Goal: Task Accomplishment & Management: Use online tool/utility

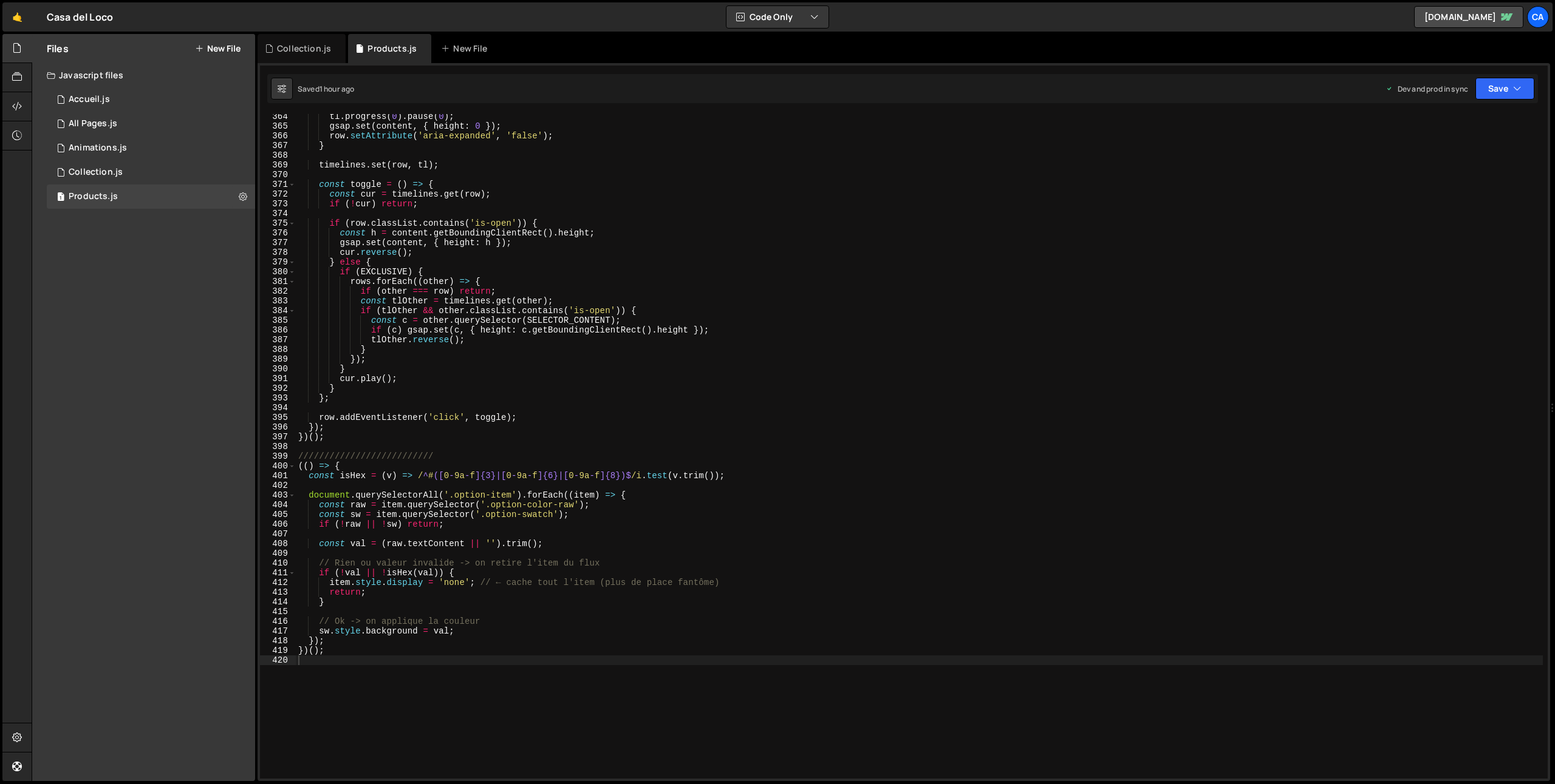
scroll to position [3529, 0]
click at [295, 54] on div "Collection.js" at bounding box center [301, 49] width 88 height 29
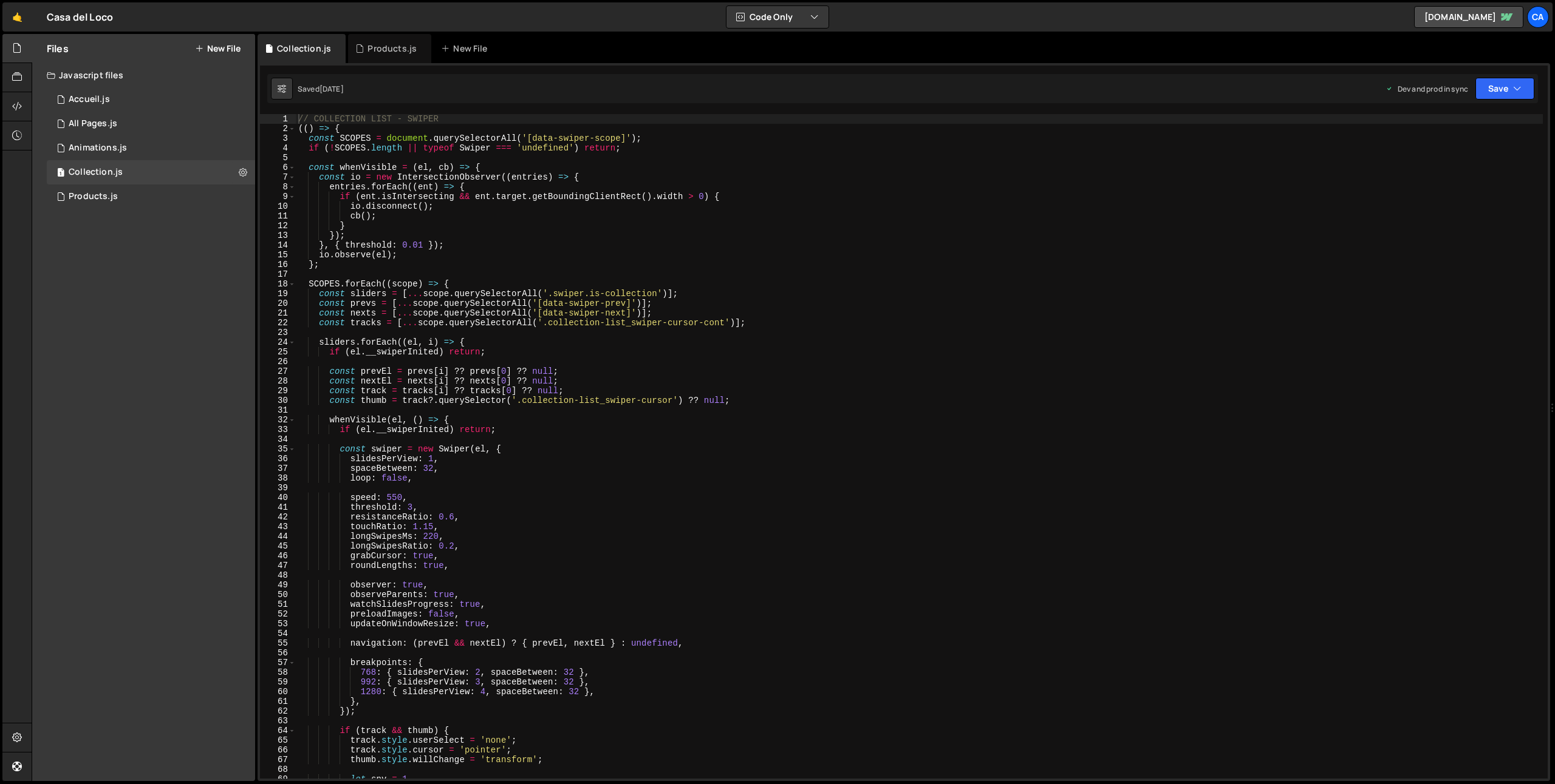
type textarea "io.observe(el);"
click at [493, 250] on div "// COLLECTION LIST - SWIPER (( ) => { const SCOPES = document . querySelectorAl…" at bounding box center [919, 456] width 1247 height 685
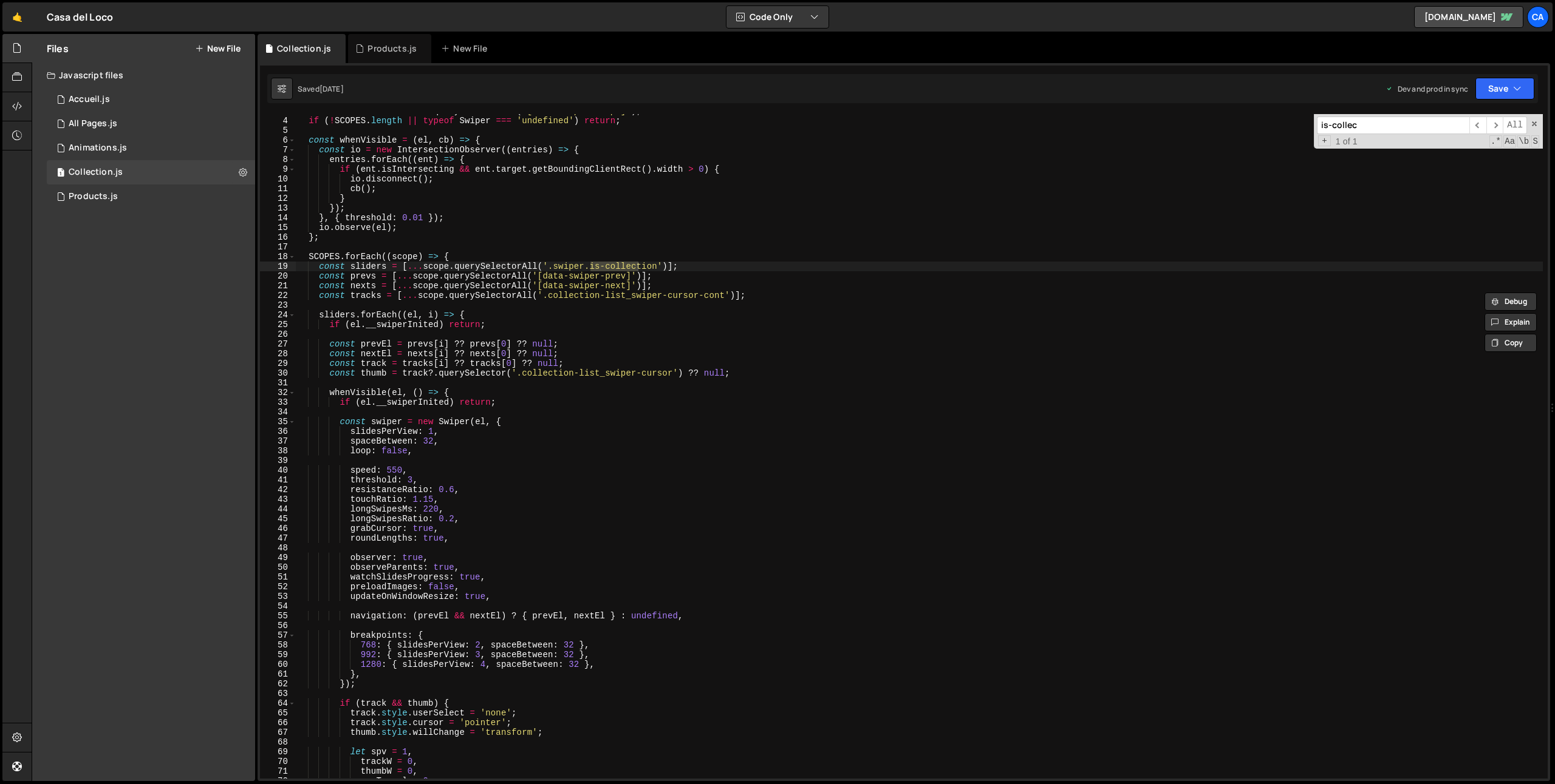
scroll to position [0, 0]
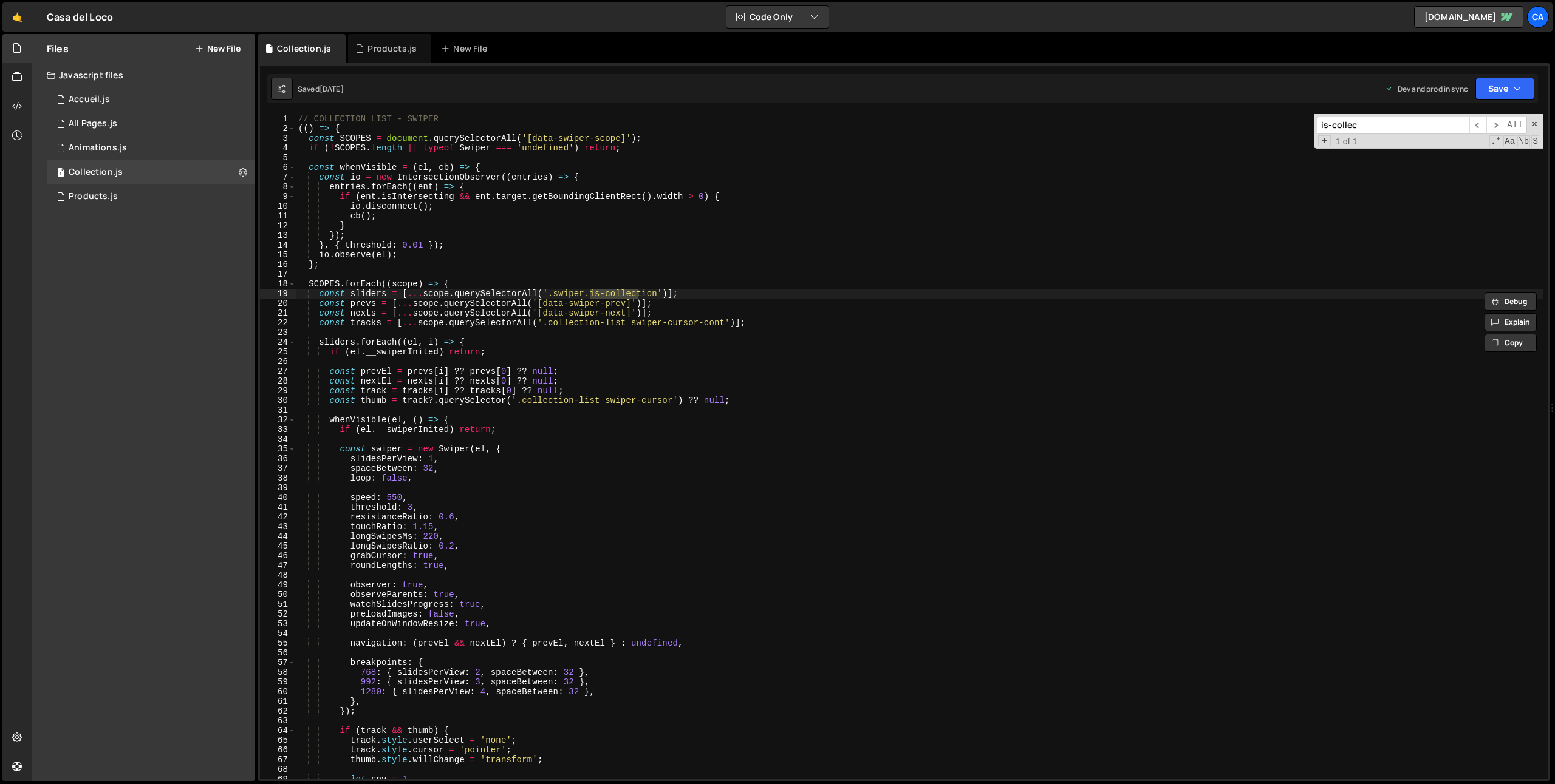
type input "is-collec"
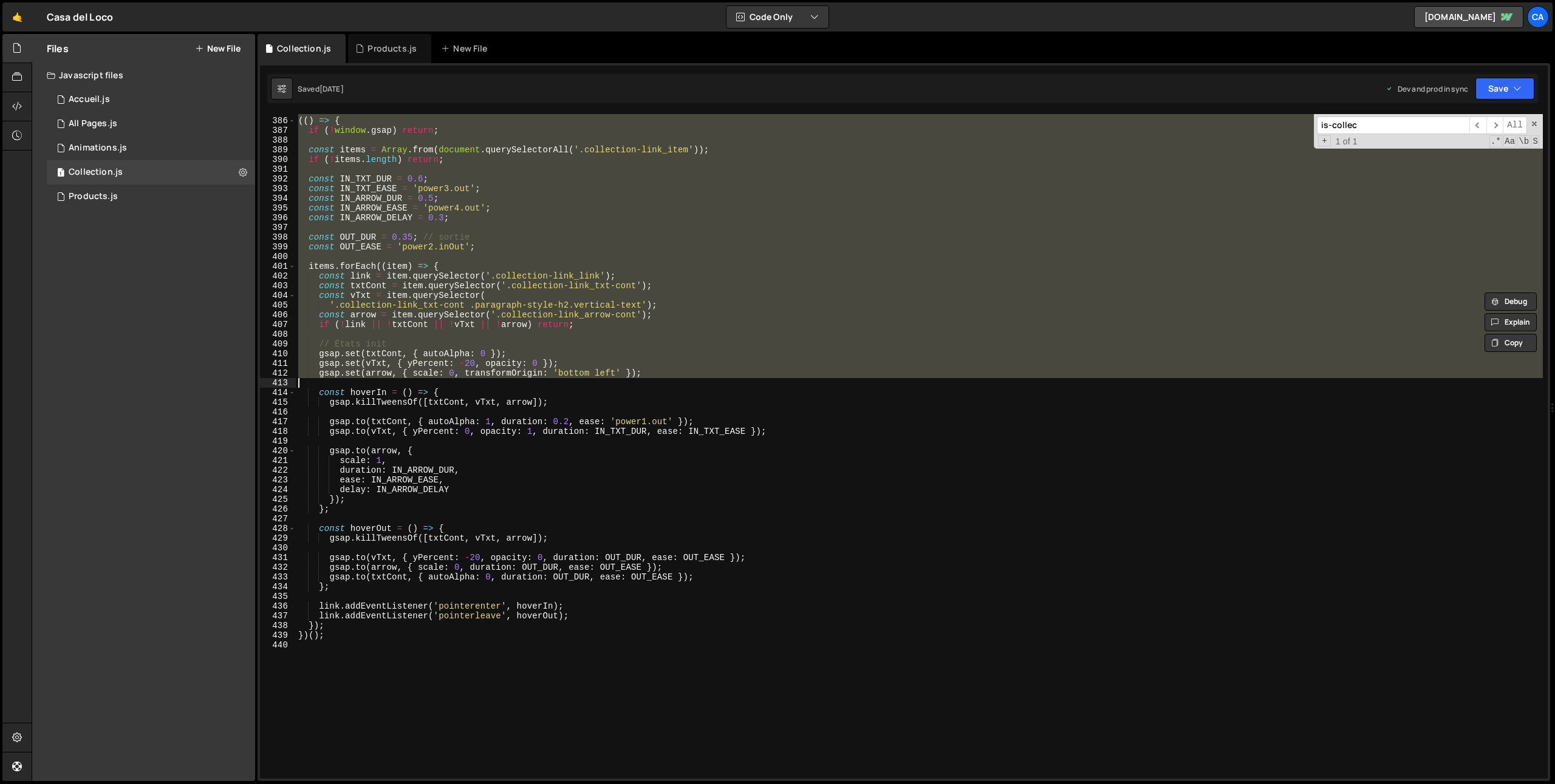
scroll to position [3760, 0]
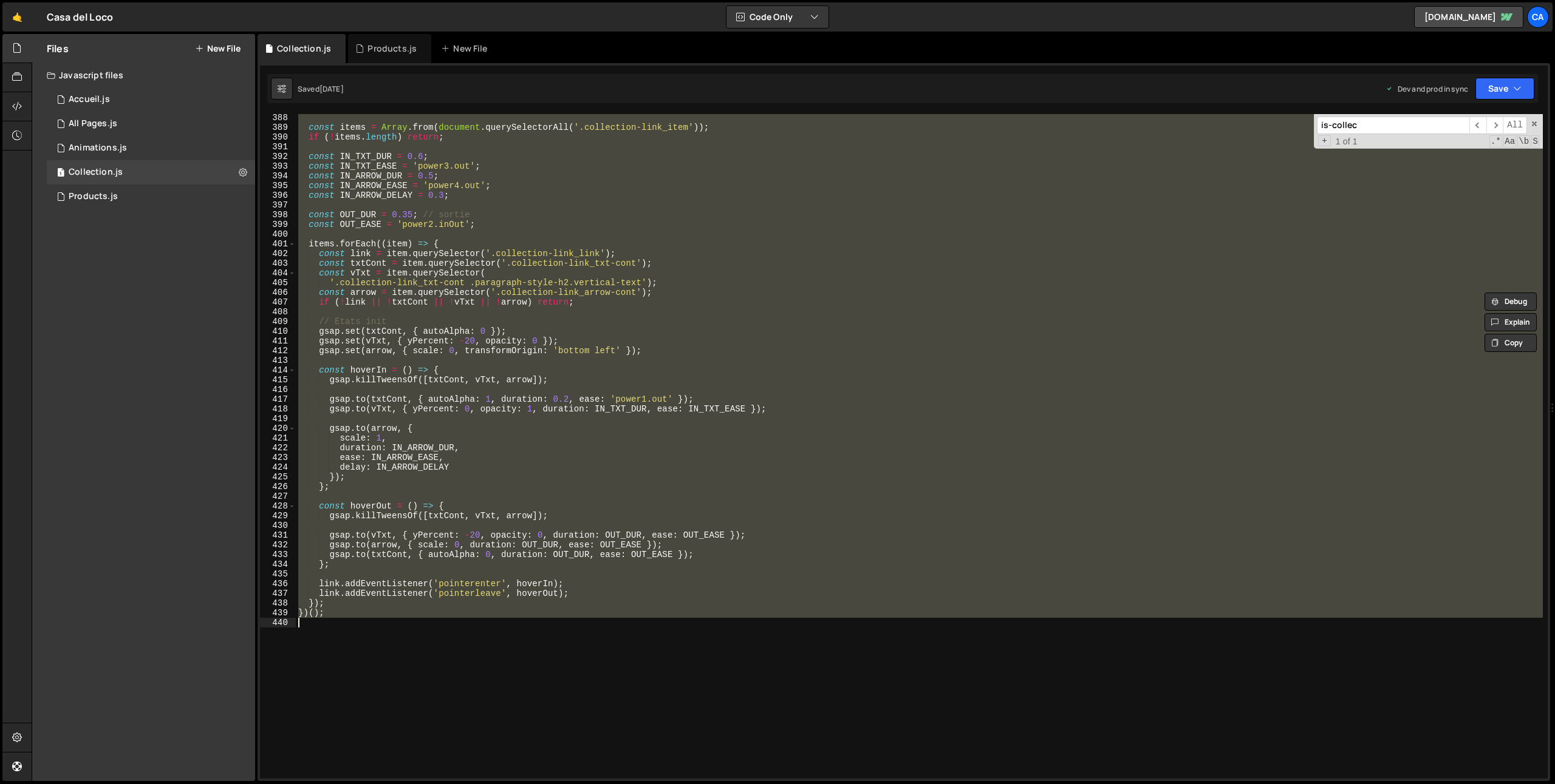
drag, startPoint x: 323, startPoint y: 136, endPoint x: 424, endPoint y: 642, distance: 516.0
click at [424, 642] on div "const items = Array . from ( document . querySelectorAll ( '.collection-link_it…" at bounding box center [919, 455] width 1247 height 685
type textarea "})();"
click at [389, 43] on div "Products.js" at bounding box center [392, 48] width 49 height 12
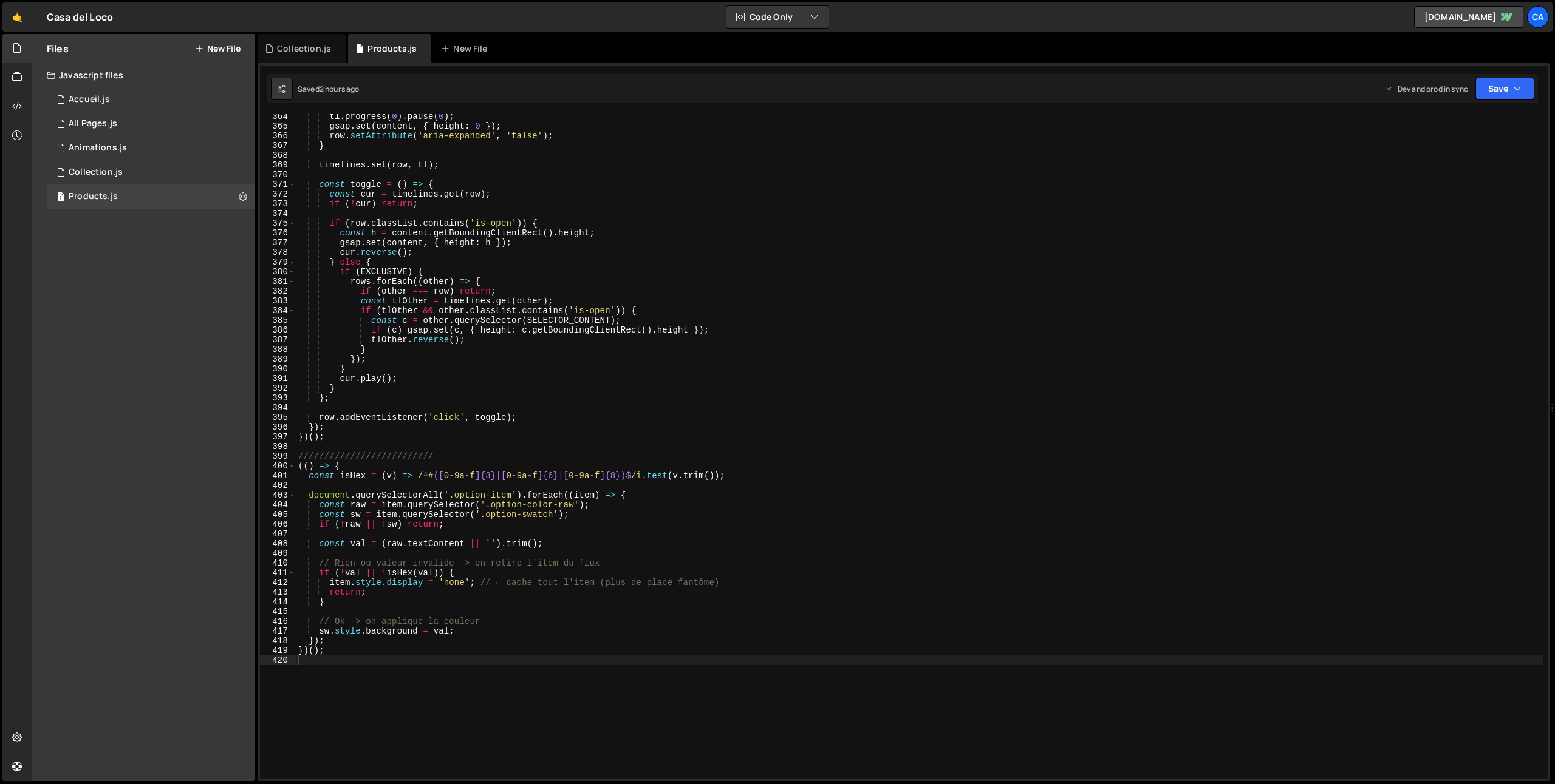
scroll to position [3743, 0]
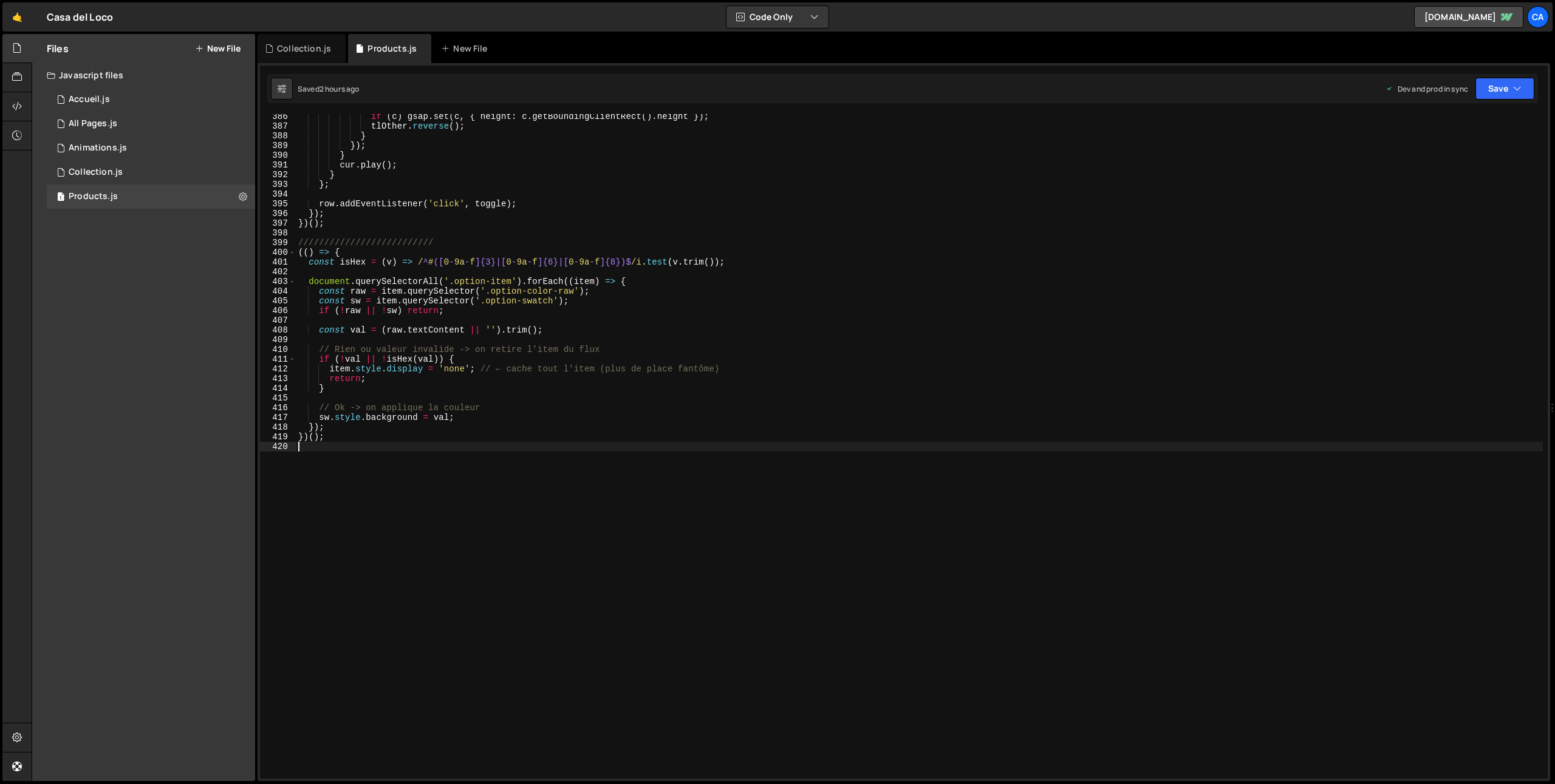
click at [334, 451] on div "if ( c ) gsap . set ( c , { height : c . getBoundingClientRect ( ) . height }) …" at bounding box center [919, 454] width 1247 height 685
type textarea "////////////////////////////"
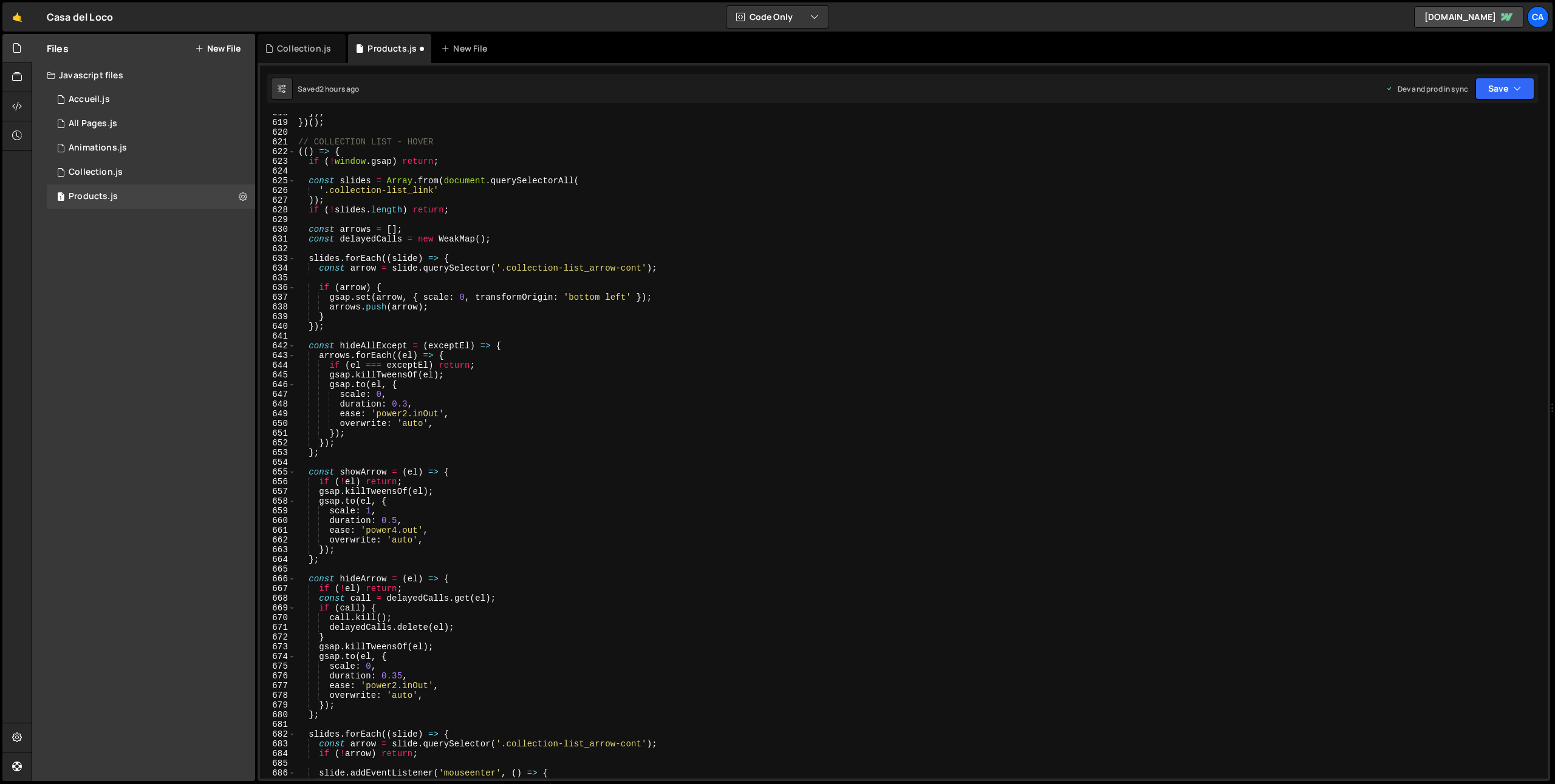
scroll to position [5999, 0]
click at [1523, 90] on button "Save" at bounding box center [1504, 89] width 59 height 22
click at [1440, 178] on div "Saved 2 hours ago" at bounding box center [1464, 171] width 127 height 14
